Goal: Task Accomplishment & Management: Use online tool/utility

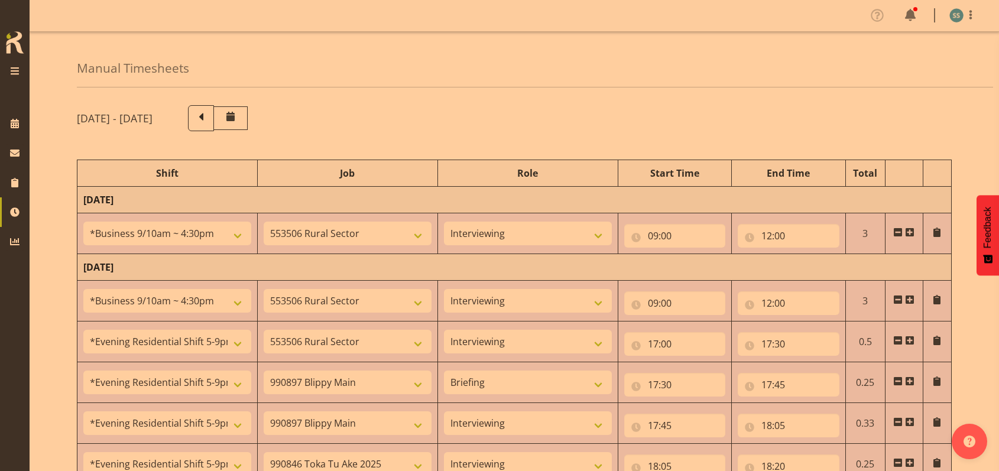
select select "26078"
select select "10587"
select select "47"
select select "26078"
select select "10587"
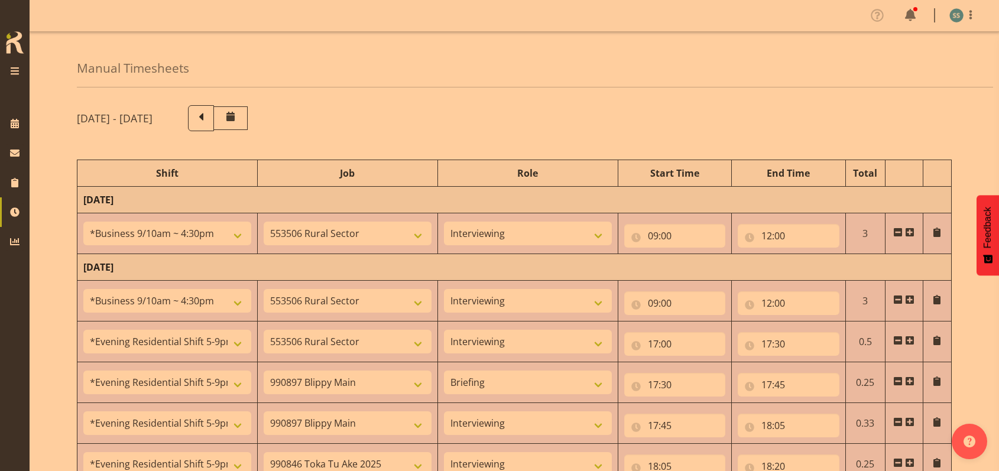
select select "47"
select select "48116"
select select "10587"
select select "47"
select select "48116"
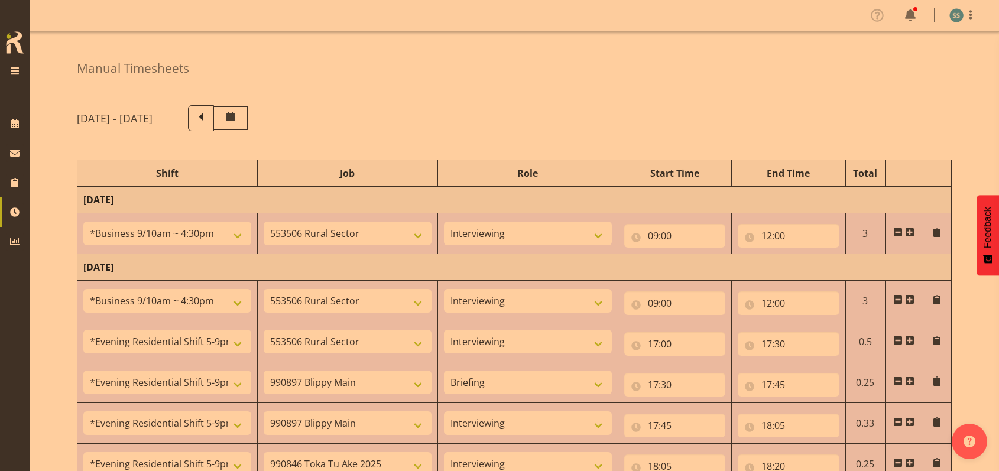
select select "10631"
select select "48116"
select select "10631"
select select "47"
select select "48116"
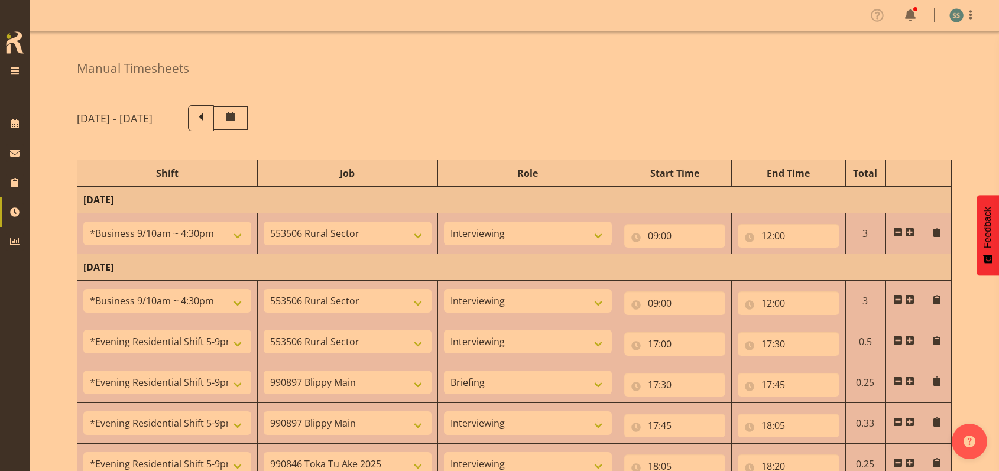
select select "9426"
select select "47"
select select "48116"
select select "10587"
select select "47"
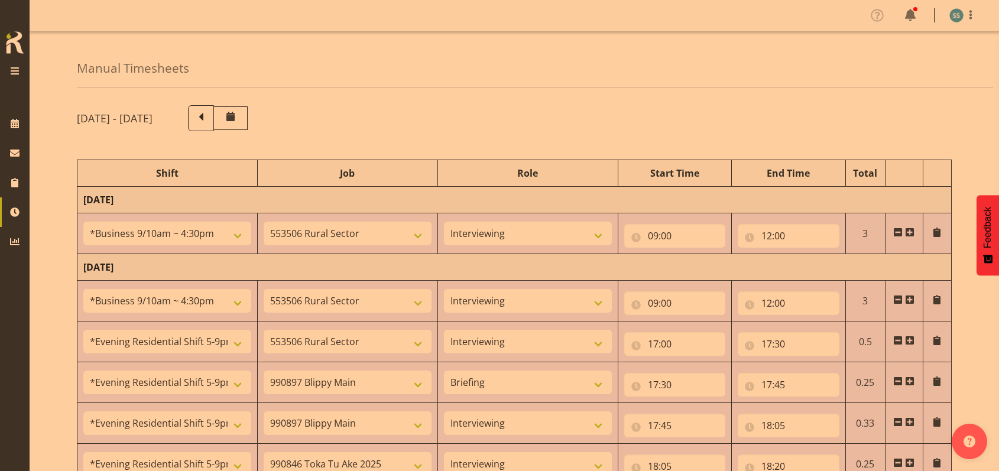
select select "48116"
select select "9426"
select select "47"
select select "56692"
select select "10499"
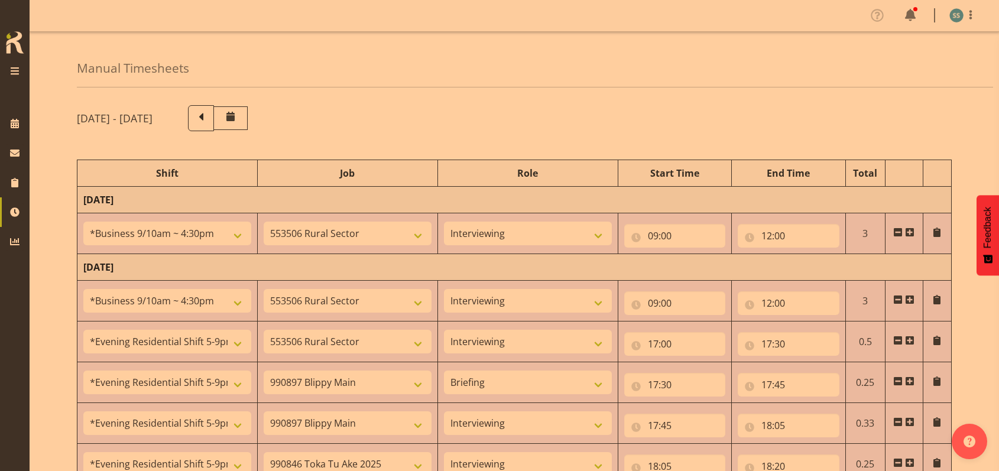
select select "47"
select select "22"
select select "30"
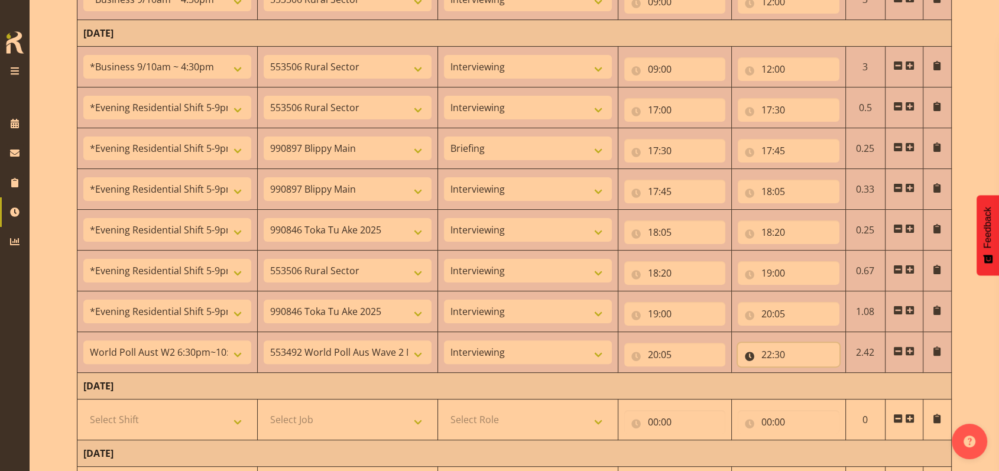
click at [771, 351] on input "22:30" at bounding box center [788, 355] width 102 height 24
click at [812, 382] on select "00 01 02 03 04 05 06 07 08 09 10 11 12 13 14 15 16 17 18 19 20 21 22 23" at bounding box center [818, 385] width 27 height 24
select select "23"
click at [805, 373] on select "00 01 02 03 04 05 06 07 08 09 10 11 12 13 14 15 16 17 18 19 20 21 22 23" at bounding box center [818, 385] width 27 height 24
type input "23:30"
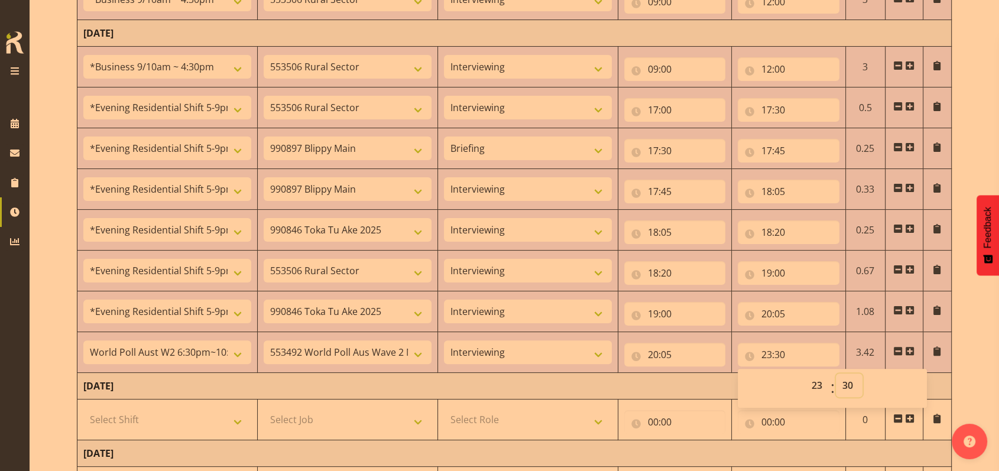
click at [847, 383] on select "00 01 02 03 04 05 06 07 08 09 10 11 12 13 14 15 16 17 18 19 20 21 22 23 24 25 2…" at bounding box center [849, 385] width 27 height 24
select select "10"
click at [836, 373] on select "00 01 02 03 04 05 06 07 08 09 10 11 12 13 14 15 16 17 18 19 20 21 22 23 24 25 2…" at bounding box center [849, 385] width 27 height 24
type input "23:10"
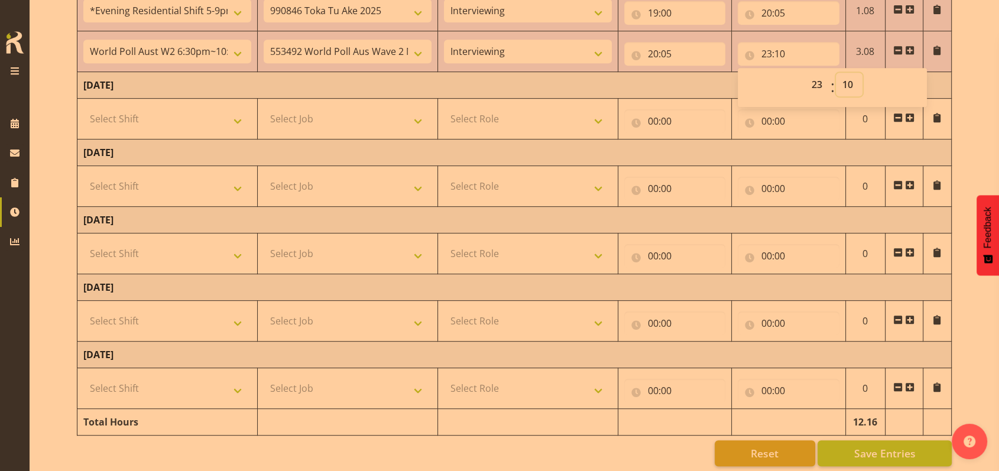
scroll to position [549, 0]
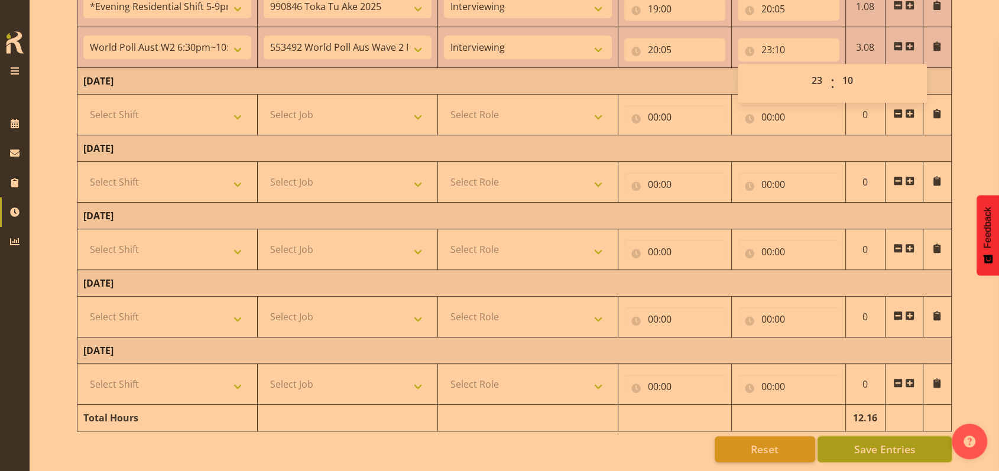
click at [872, 441] on span "Save Entries" at bounding box center [883, 448] width 61 height 15
click at [876, 441] on span "Save Entries" at bounding box center [883, 448] width 61 height 15
click at [849, 436] on button "Save Entries" at bounding box center [884, 449] width 134 height 26
